Goal: Information Seeking & Learning: Learn about a topic

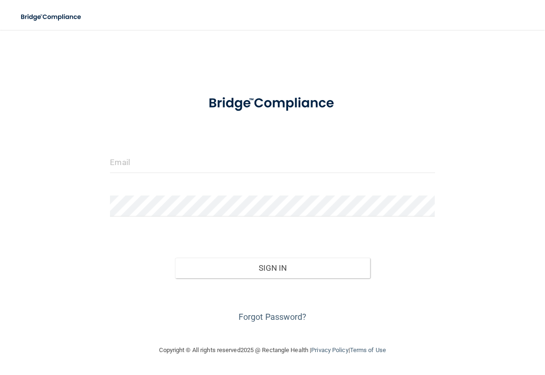
click at [316, 146] on form "Invalid email/password. You don't have permission to access that page. Sign In …" at bounding box center [272, 205] width 325 height 239
click at [283, 168] on input "email" at bounding box center [272, 162] width 325 height 21
type input "[EMAIL_ADDRESS][DOMAIN_NAME]"
click at [250, 255] on div "Sign In" at bounding box center [272, 258] width 339 height 39
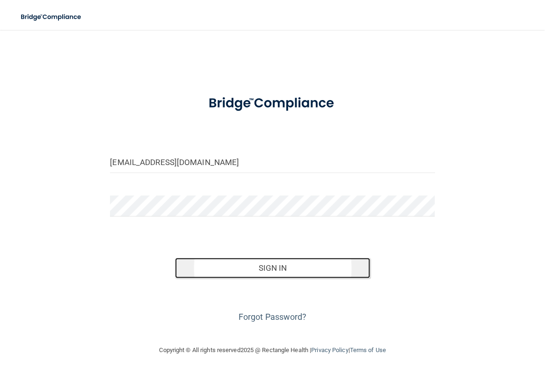
click at [253, 261] on button "Sign In" at bounding box center [272, 268] width 195 height 21
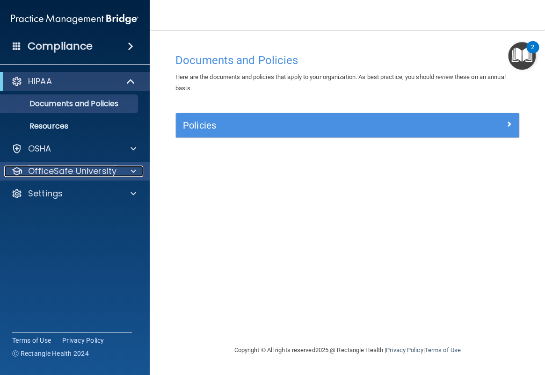
click at [87, 167] on p "OfficeSafe University" at bounding box center [72, 171] width 88 height 11
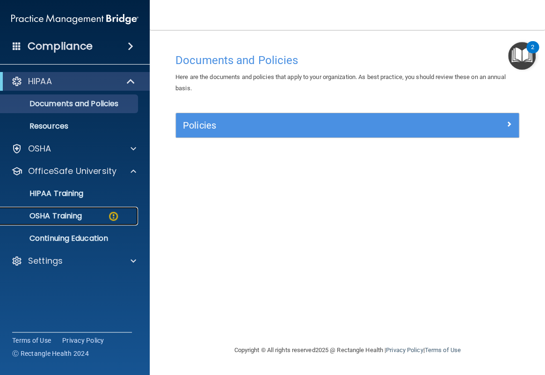
click at [70, 218] on p "OSHA Training" at bounding box center [44, 215] width 76 height 9
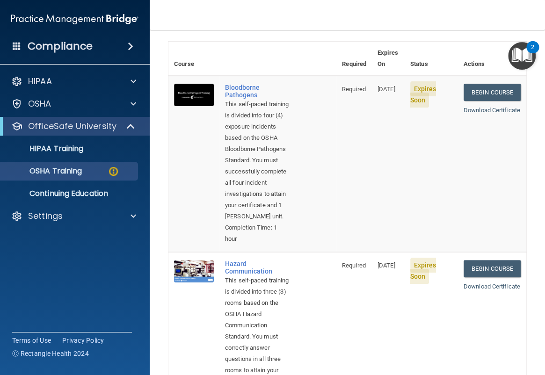
scroll to position [47, 0]
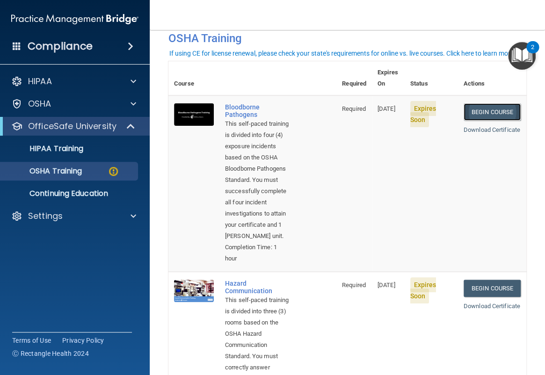
click at [485, 103] on link "Begin Course" at bounding box center [492, 111] width 57 height 17
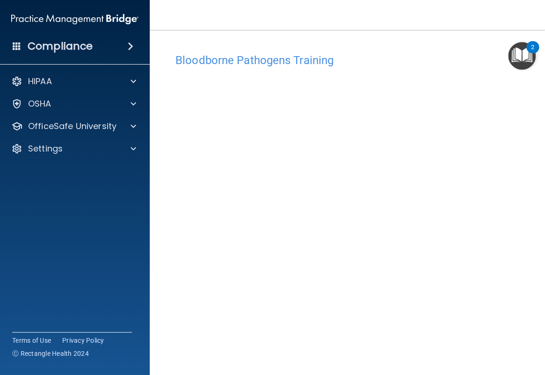
scroll to position [25, 0]
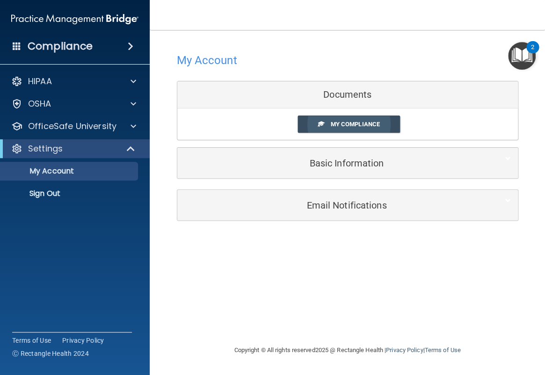
click at [342, 124] on span "My Compliance" at bounding box center [354, 124] width 49 height 7
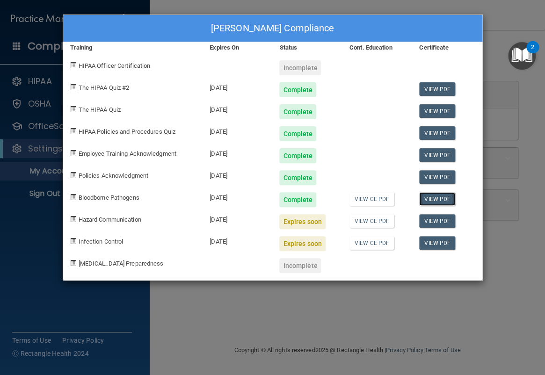
click at [440, 200] on link "View PDF" at bounding box center [437, 199] width 36 height 14
click at [439, 330] on div "Michelle Adams's Compliance Training Expires On Status Cont. Education Certific…" at bounding box center [272, 187] width 545 height 375
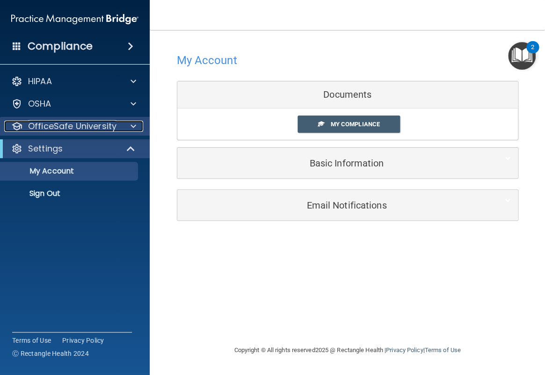
click at [101, 127] on p "OfficeSafe University" at bounding box center [72, 126] width 88 height 11
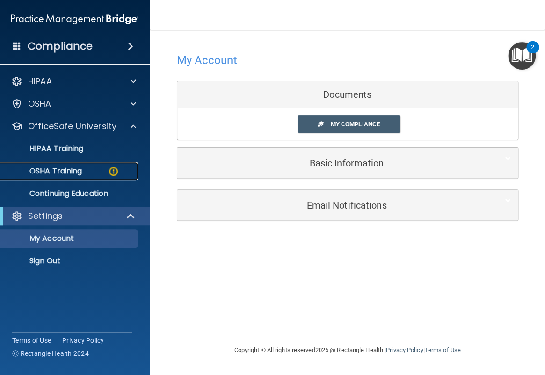
click at [75, 169] on p "OSHA Training" at bounding box center [44, 171] width 76 height 9
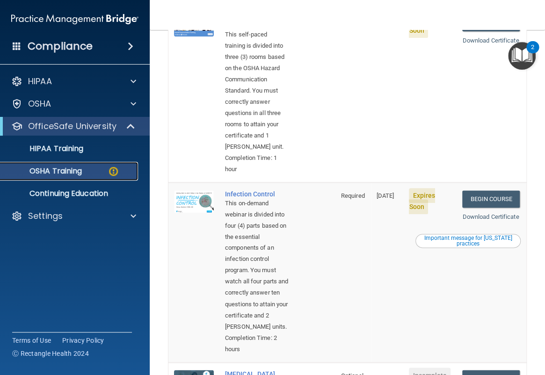
scroll to position [281, 0]
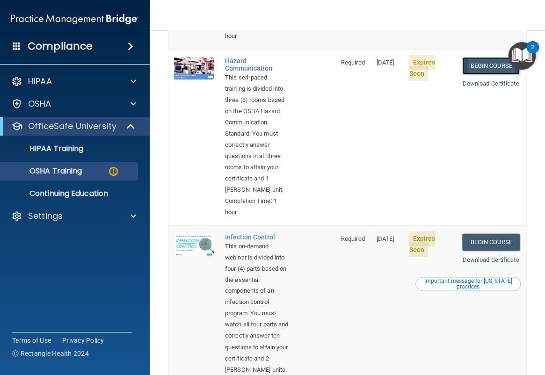
click at [481, 74] on link "Begin Course" at bounding box center [490, 65] width 57 height 17
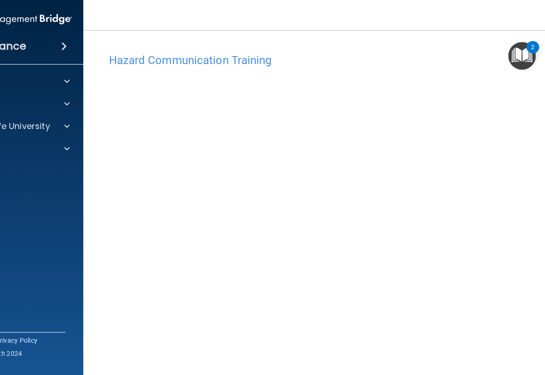
drag, startPoint x: 440, startPoint y: 56, endPoint x: 316, endPoint y: 43, distance: 124.7
click at [316, 43] on div "Hazard Communication Training This course doesn’t expire until 10/24/2025. Are …" at bounding box center [347, 211] width 491 height 345
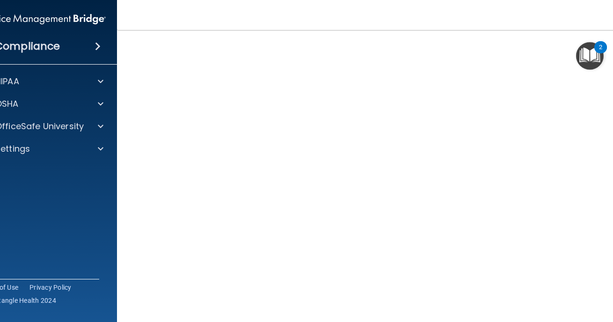
scroll to position [52, 0]
click at [157, 21] on nav "Toggle navigation Michelle Adams madams@bayoral.com Manage My Enterprise Bay Or…" at bounding box center [381, 15] width 529 height 30
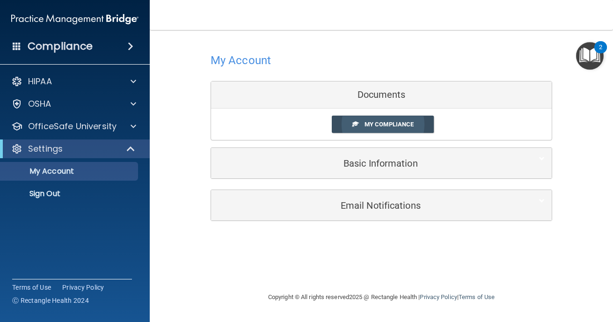
click at [401, 124] on span "My Compliance" at bounding box center [388, 124] width 49 height 7
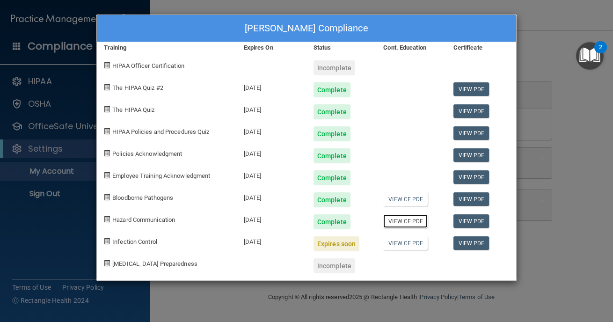
click at [407, 223] on link "View CE PDF" at bounding box center [405, 221] width 44 height 14
click at [545, 26] on div "Michelle Adams's Compliance Training Expires On Status Cont. Education Certific…" at bounding box center [306, 161] width 613 height 322
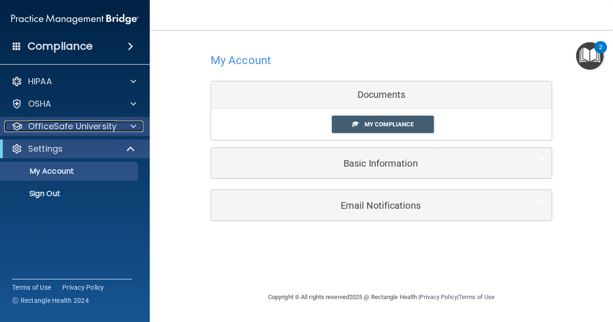
click at [79, 123] on p "OfficeSafe University" at bounding box center [72, 126] width 88 height 11
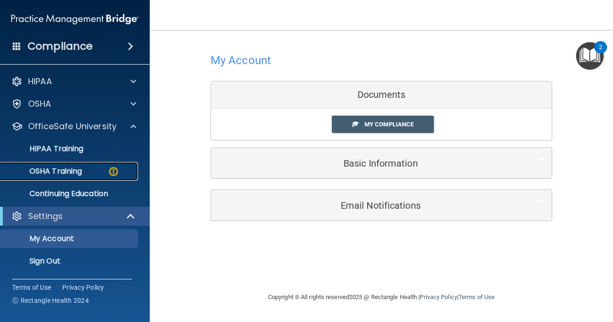
click at [66, 169] on p "OSHA Training" at bounding box center [44, 171] width 76 height 9
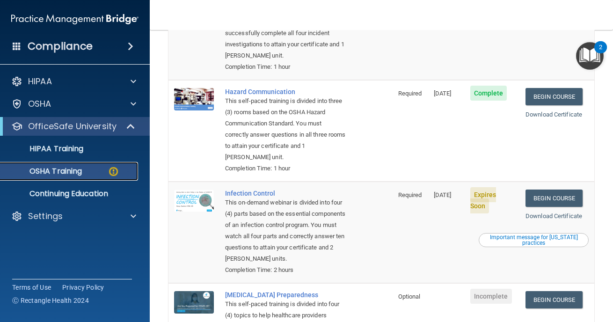
scroll to position [187, 0]
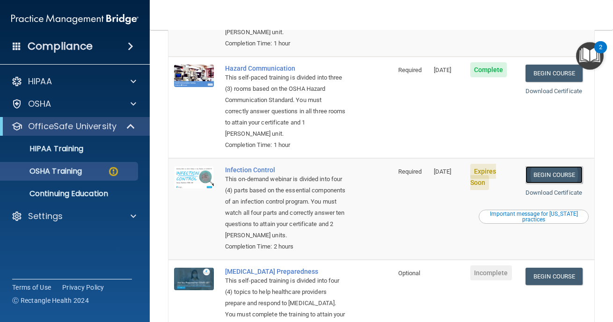
click at [540, 174] on link "Begin Course" at bounding box center [553, 174] width 57 height 17
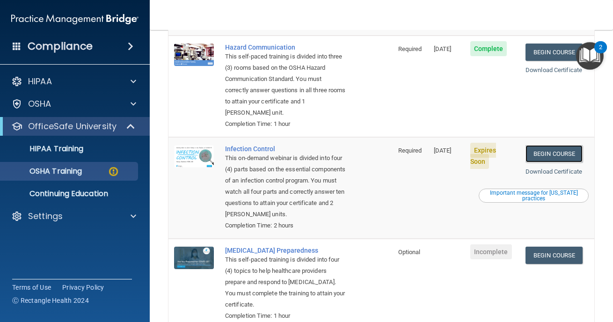
scroll to position [234, 0]
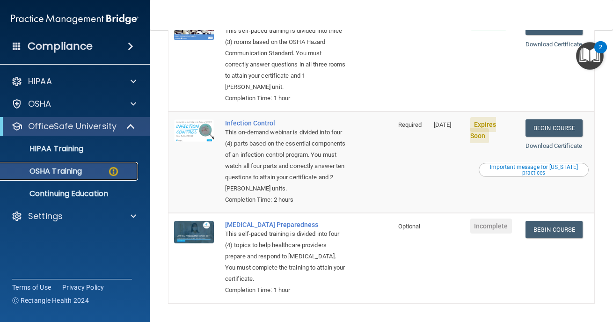
click at [70, 170] on p "OSHA Training" at bounding box center [44, 171] width 76 height 9
click at [545, 124] on link "Begin Course" at bounding box center [553, 127] width 57 height 17
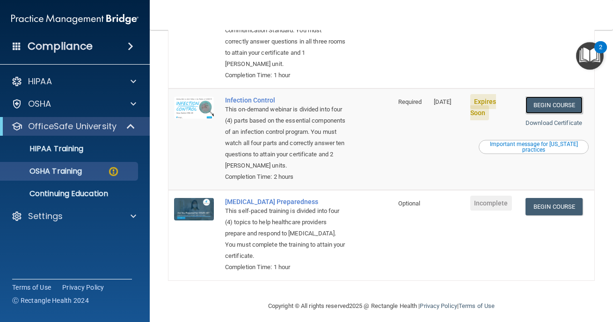
scroll to position [277, 0]
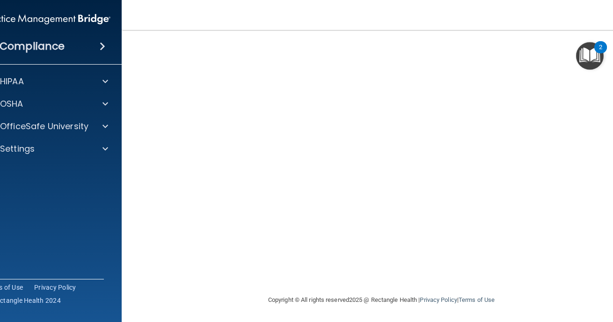
scroll to position [31, 0]
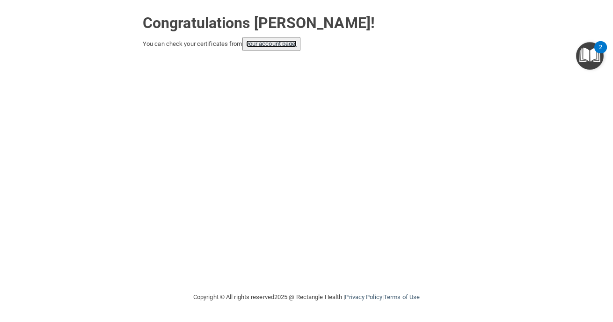
click at [276, 41] on link "your account page!" at bounding box center [271, 43] width 51 height 7
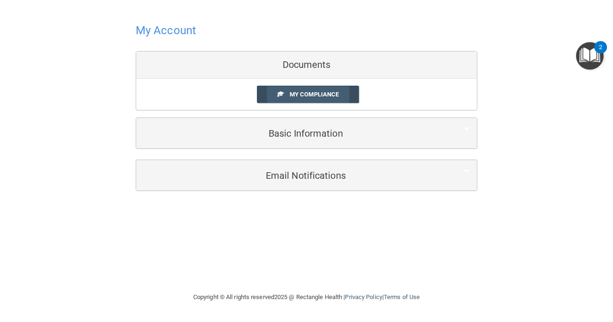
drag, startPoint x: 324, startPoint y: 98, endPoint x: 335, endPoint y: 94, distance: 11.1
click at [324, 98] on link "My Compliance" at bounding box center [308, 94] width 102 height 17
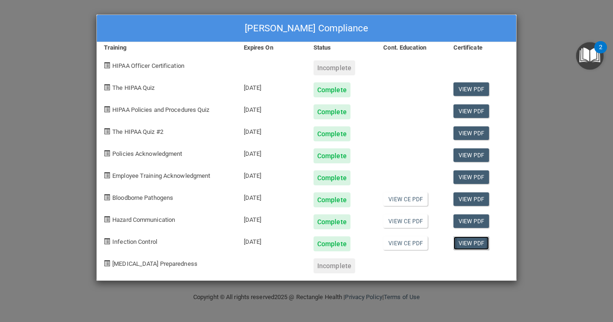
click at [475, 246] on link "View PDF" at bounding box center [471, 243] width 36 height 14
click at [548, 69] on div "Michelle Adams's Compliance Training Expires On Status Cont. Education Certific…" at bounding box center [306, 161] width 613 height 322
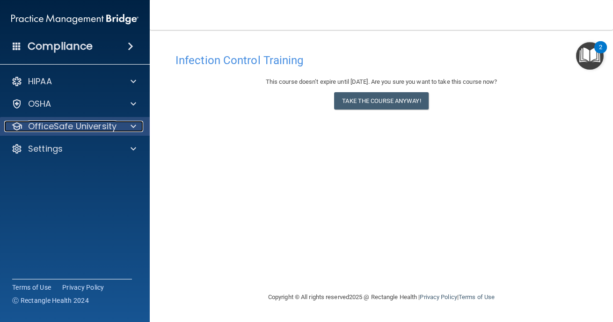
click at [59, 124] on p "OfficeSafe University" at bounding box center [72, 126] width 88 height 11
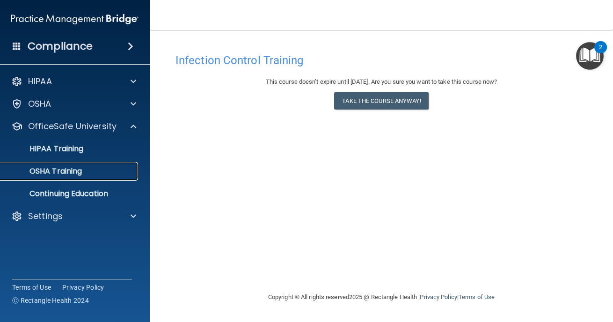
click at [64, 172] on p "OSHA Training" at bounding box center [44, 171] width 76 height 9
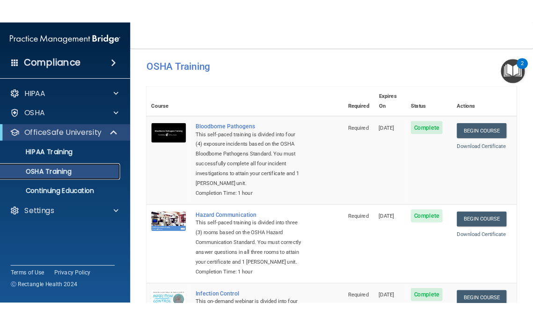
scroll to position [5, 0]
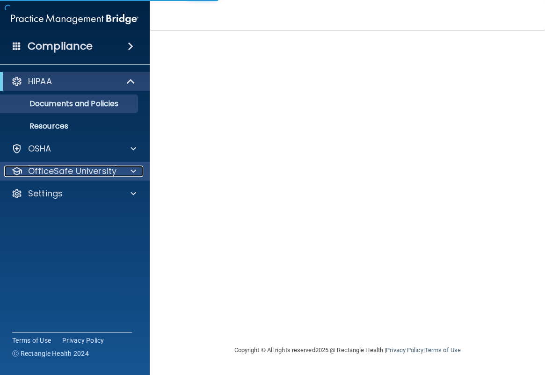
click at [73, 172] on p "OfficeSafe University" at bounding box center [72, 171] width 88 height 11
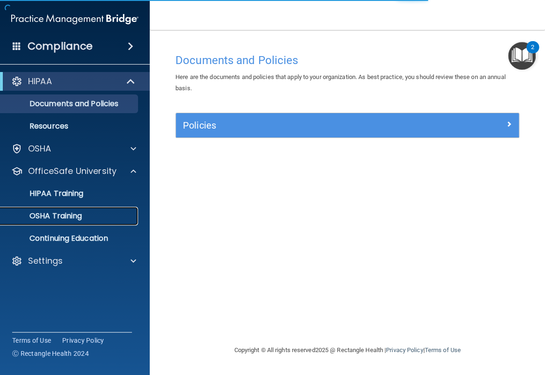
click at [74, 217] on p "OSHA Training" at bounding box center [44, 215] width 76 height 9
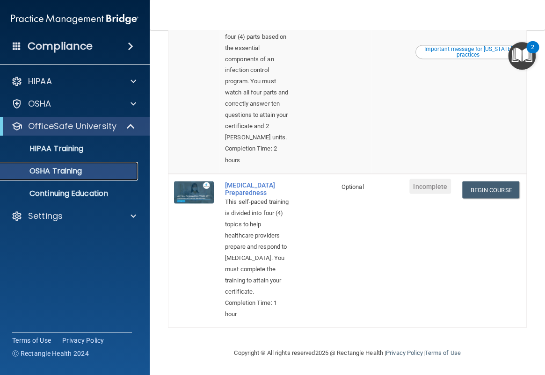
scroll to position [468, 0]
